Goal: Information Seeking & Learning: Learn about a topic

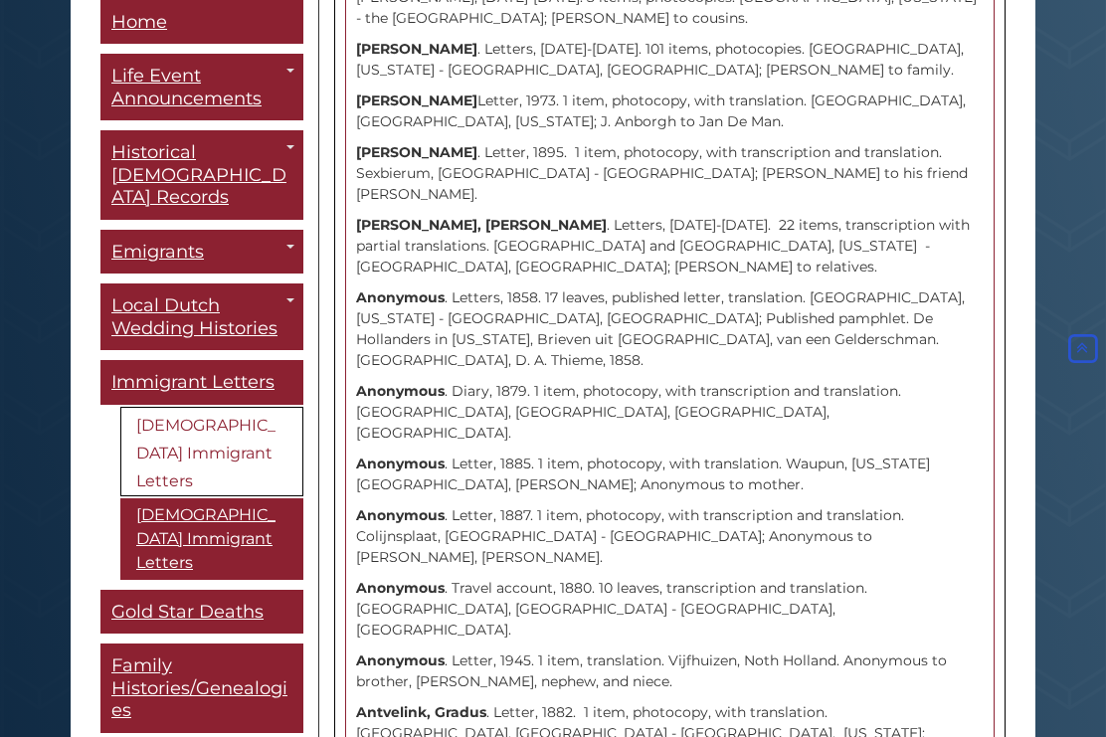
scroll to position [3102, 0]
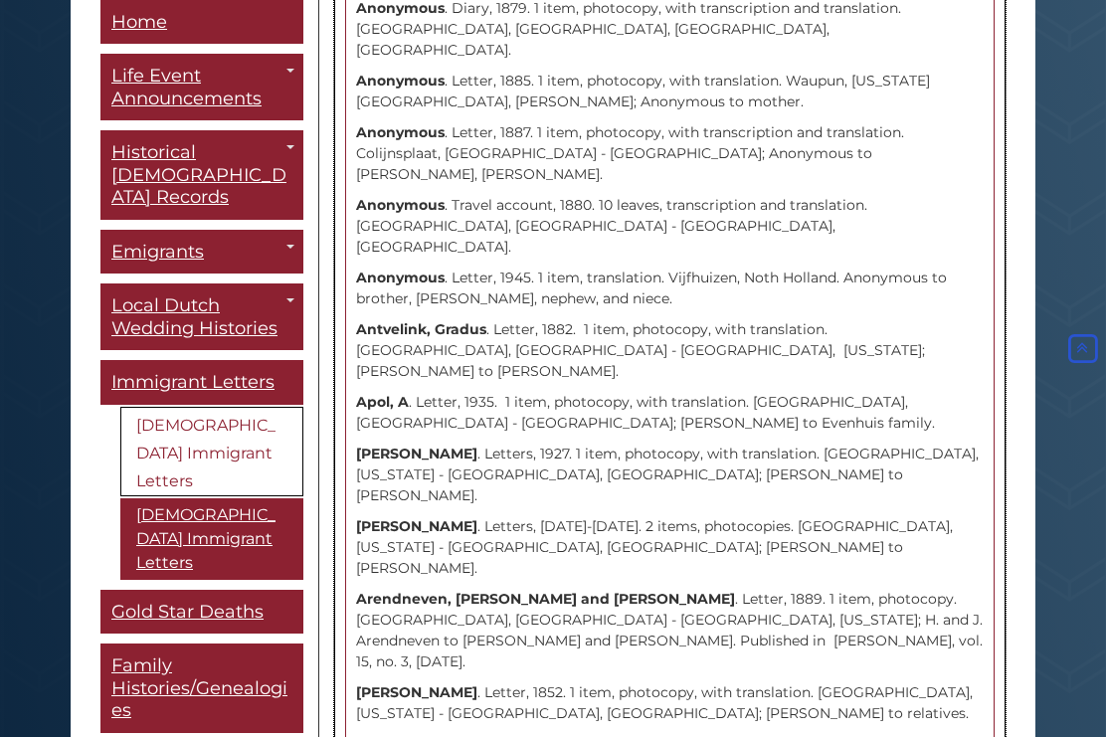
click at [824, 538] on div "[PERSON_NAME] . Letter, 1945. 1 item, photocopy. [GEOGRAPHIC_DATA], [GEOGRAPHIC…" at bounding box center [669, 60] width 627 height 2217
click at [464, 625] on div "[PERSON_NAME] . Letter, 1945. 1 item, photocopy. [GEOGRAPHIC_DATA], [GEOGRAPHIC…" at bounding box center [669, 60] width 627 height 2217
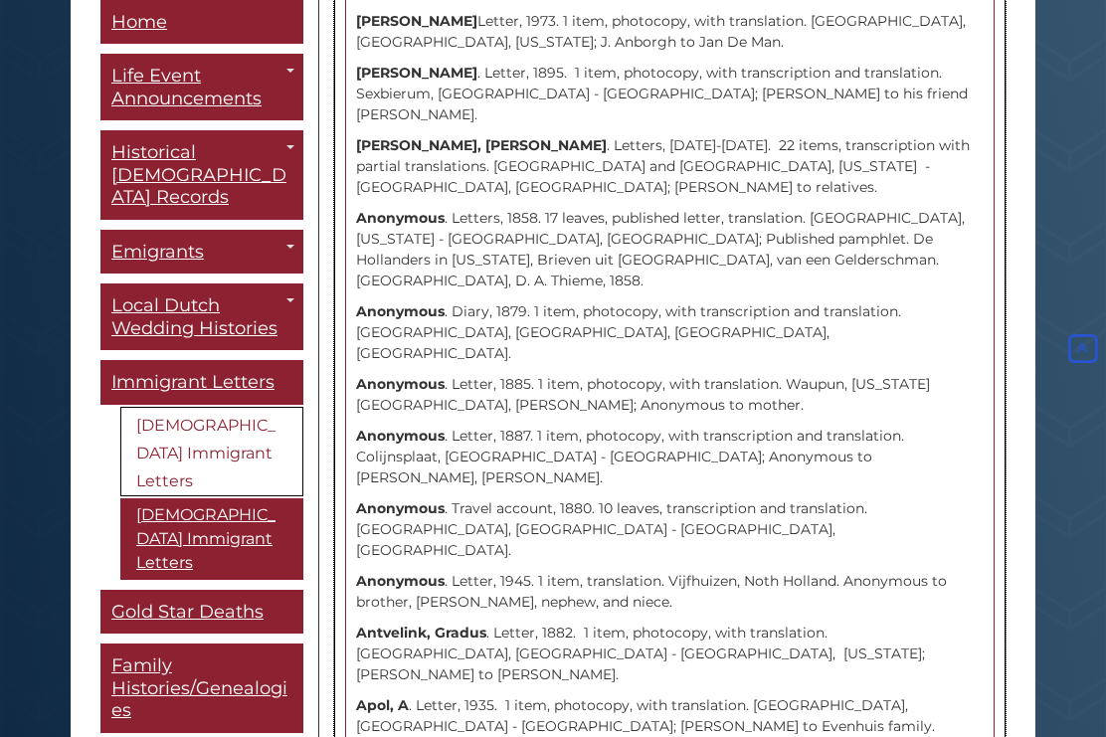
scroll to position [2803, 0]
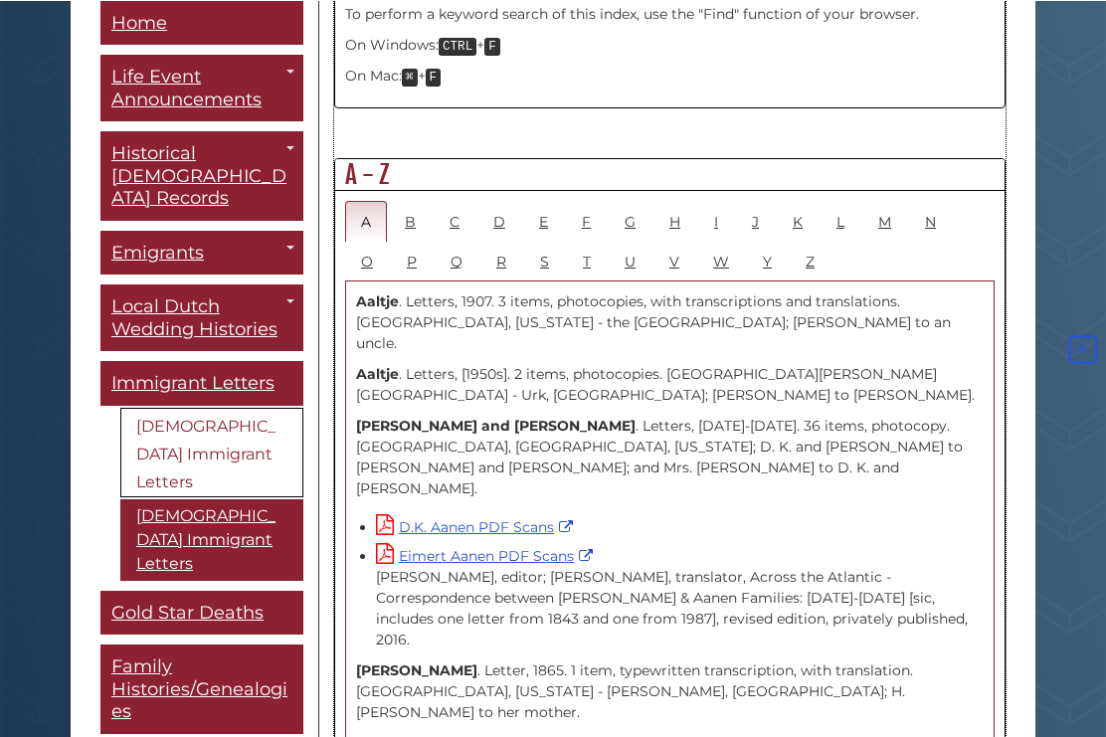
scroll to position [1057, 0]
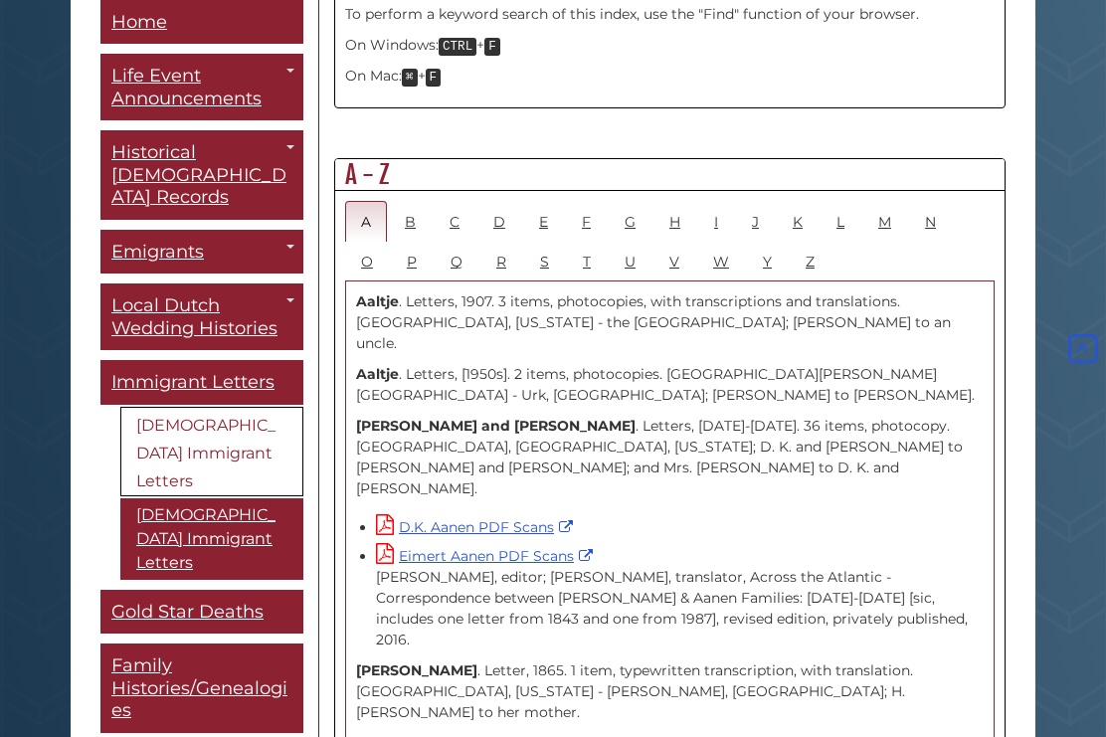
click at [0, 0] on link "Graafschap Weddings ([DATE]-[DATE])" at bounding box center [0, 0] width 0 height 0
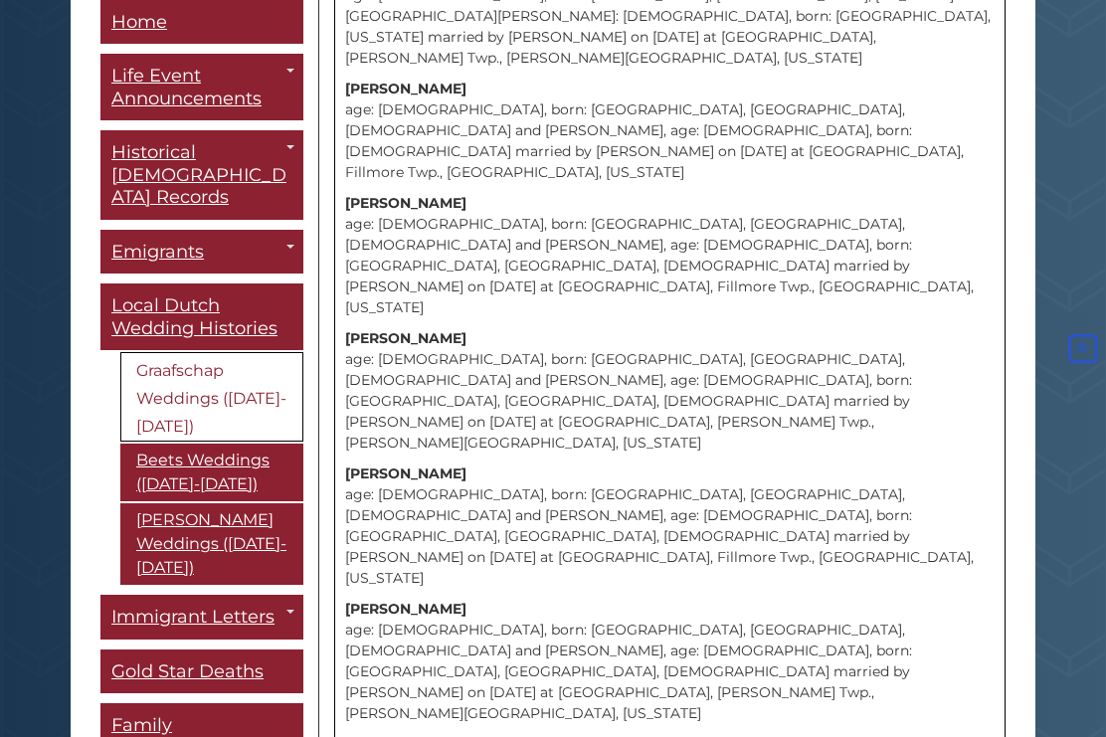
scroll to position [16746, 0]
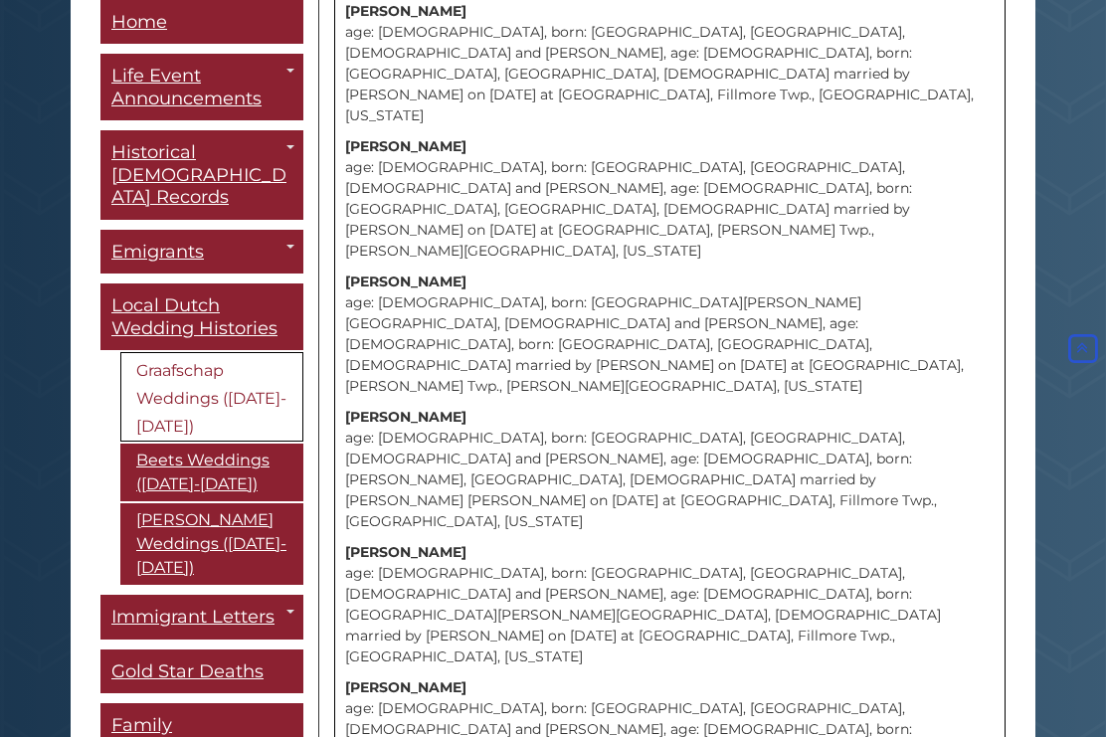
scroll to position [17207, 0]
click at [218, 726] on span "Family Histories/Genealogies" at bounding box center [199, 748] width 176 height 67
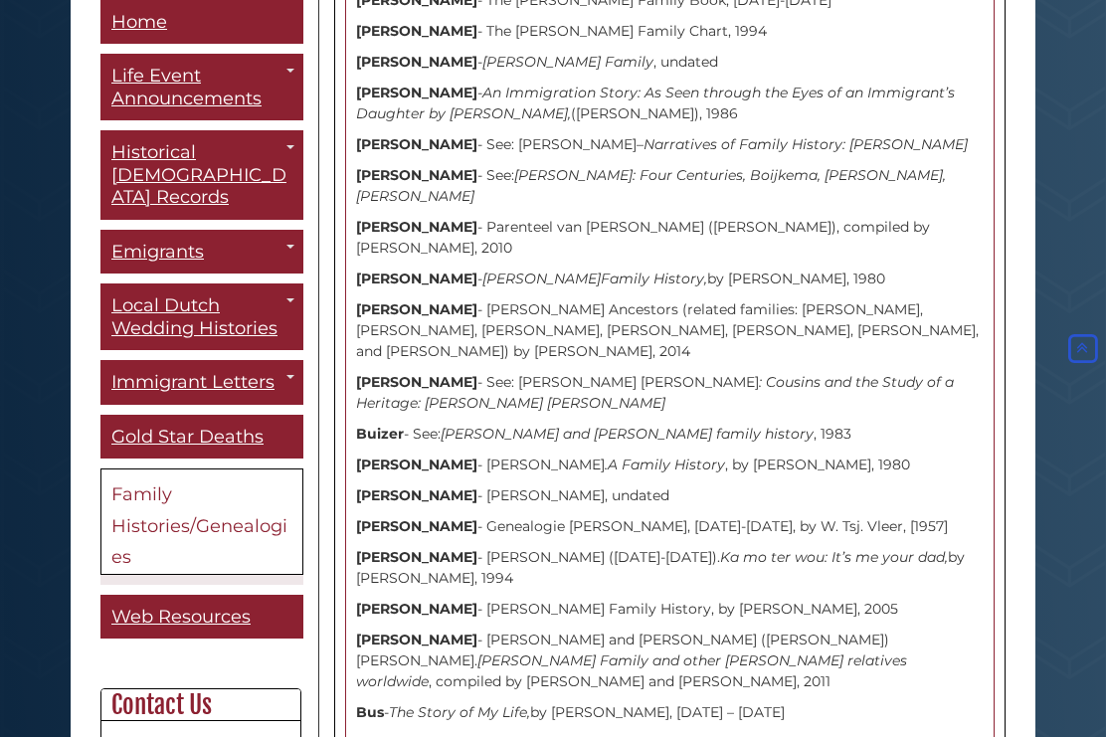
scroll to position [9139, 0]
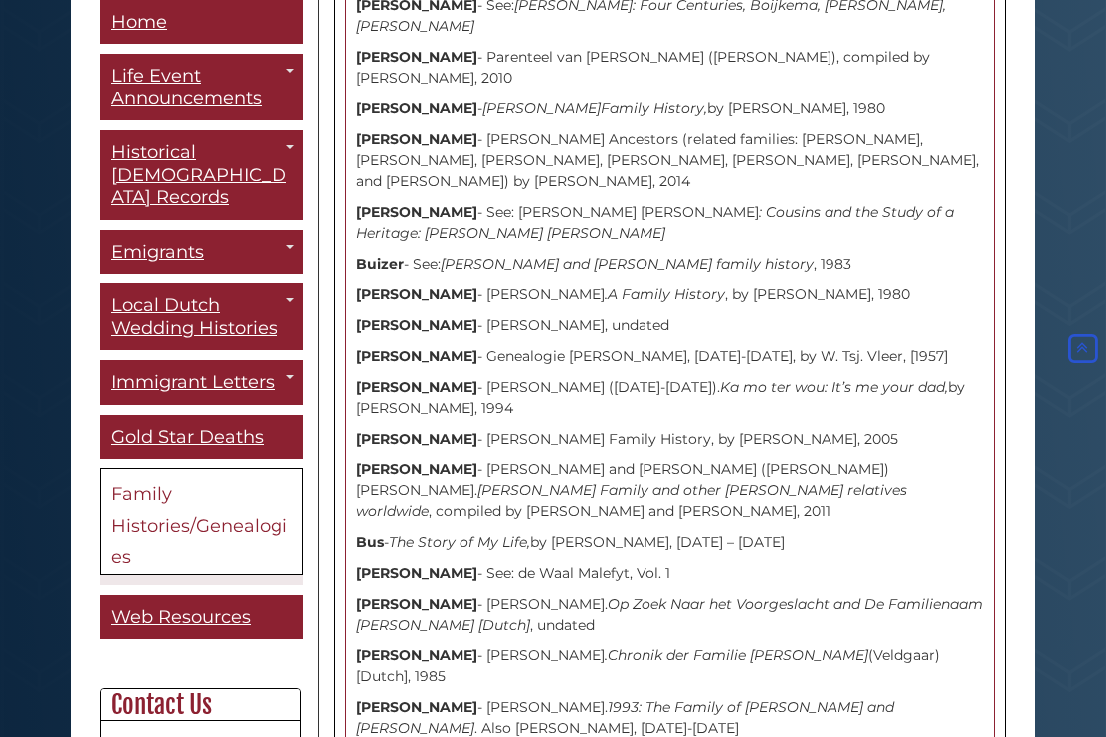
click at [229, 426] on span "Gold Star Deaths" at bounding box center [187, 437] width 152 height 22
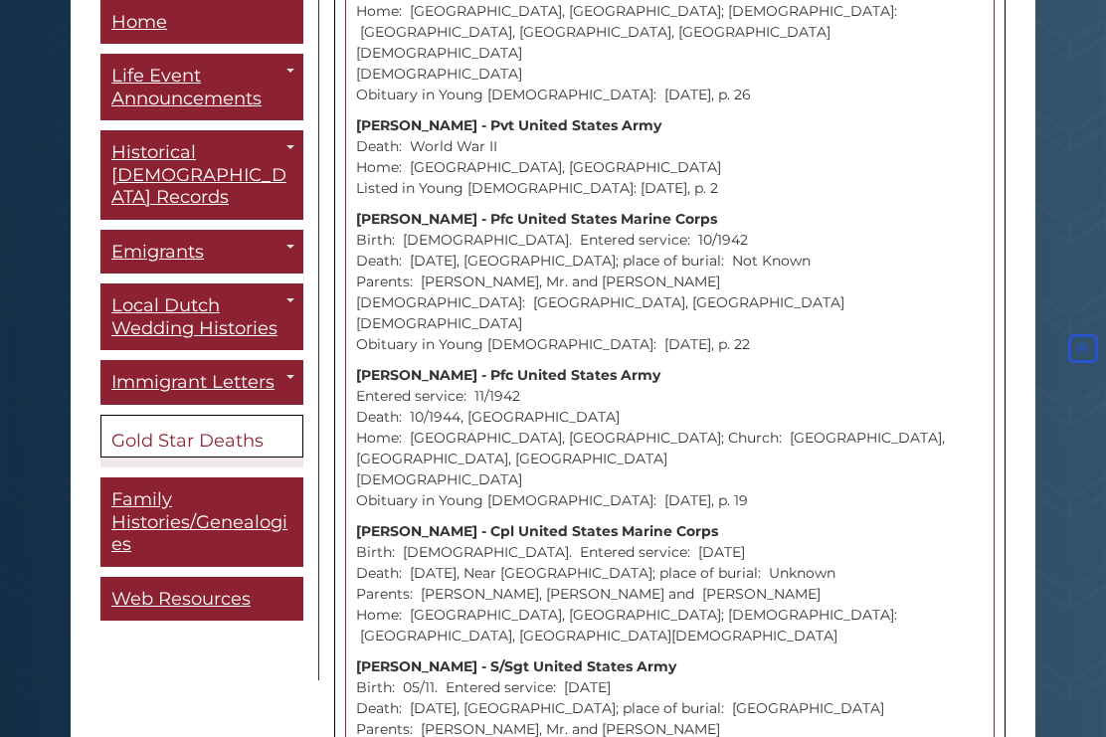
scroll to position [10747, 0]
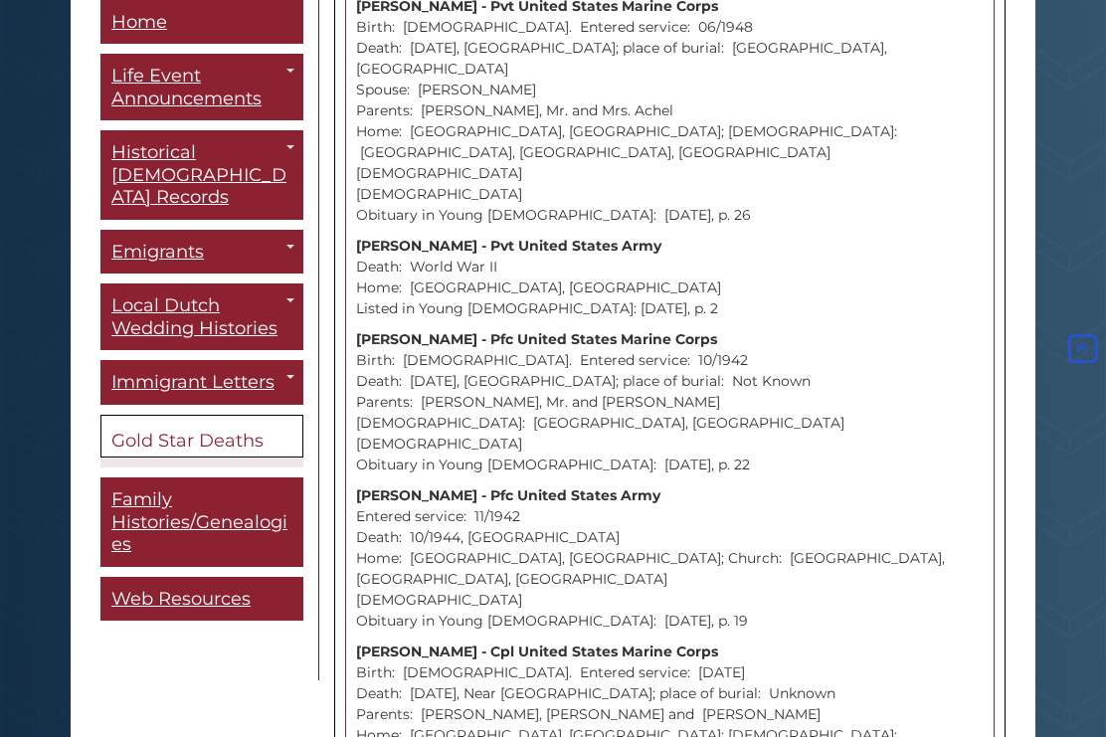
click at [214, 21] on link "Home" at bounding box center [201, 22] width 203 height 45
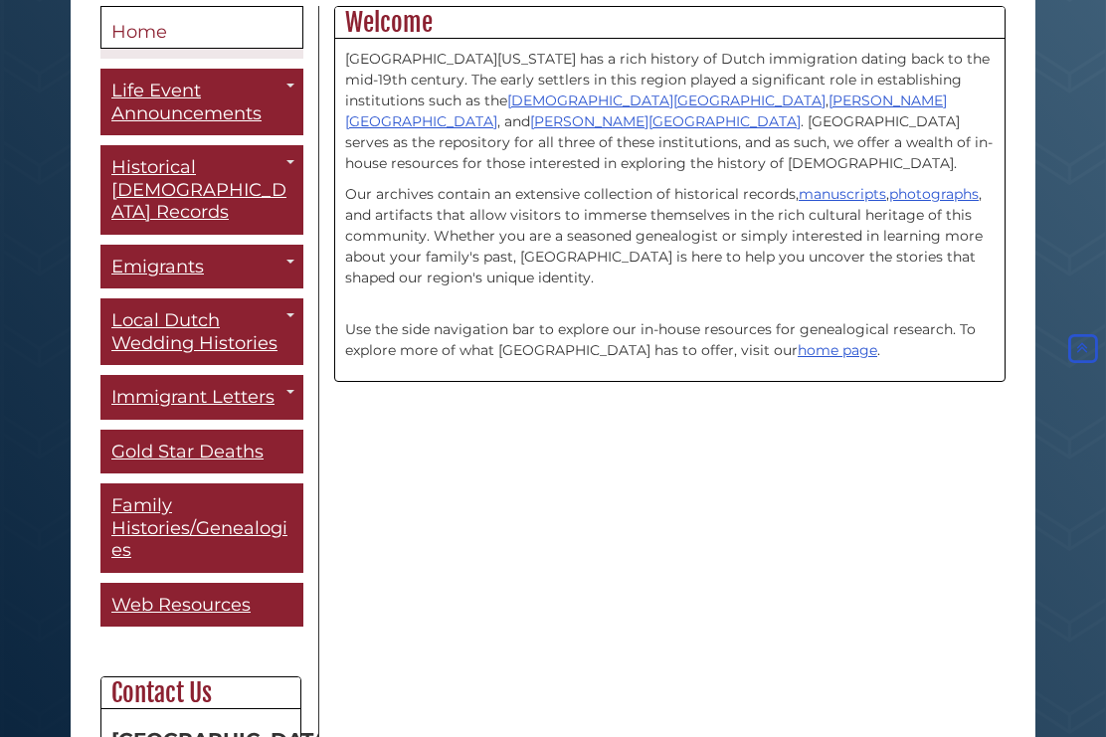
scroll to position [502, 0]
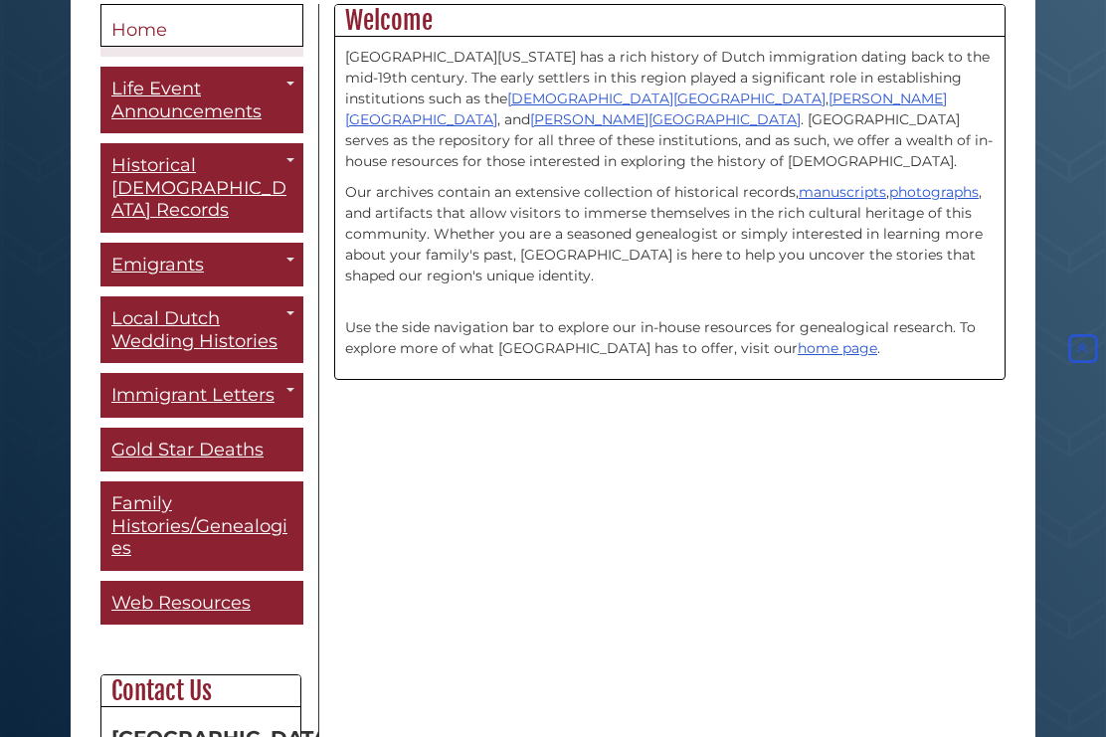
click at [889, 584] on div "Menu Home Life Event Announcements Toggle Dropdown The Banner Christian Courier…" at bounding box center [552, 372] width 935 height 737
